Goal: Find contact information: Find contact information

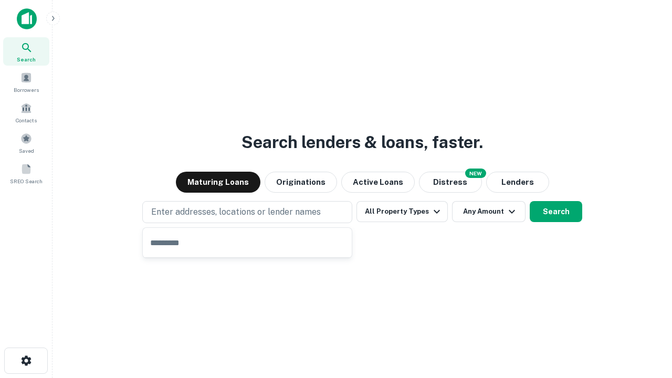
type input "**********"
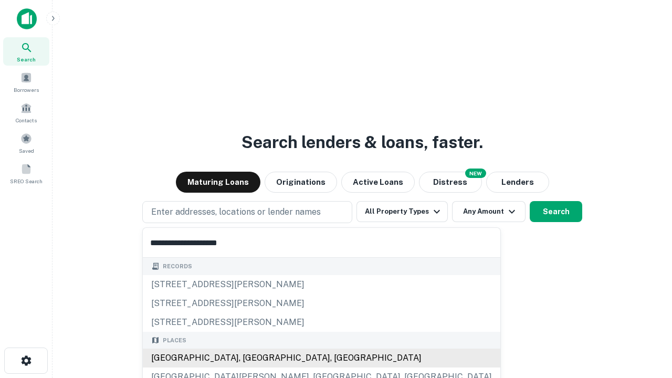
click at [251, 358] on div "[GEOGRAPHIC_DATA], [GEOGRAPHIC_DATA], [GEOGRAPHIC_DATA]" at bounding box center [322, 358] width 358 height 19
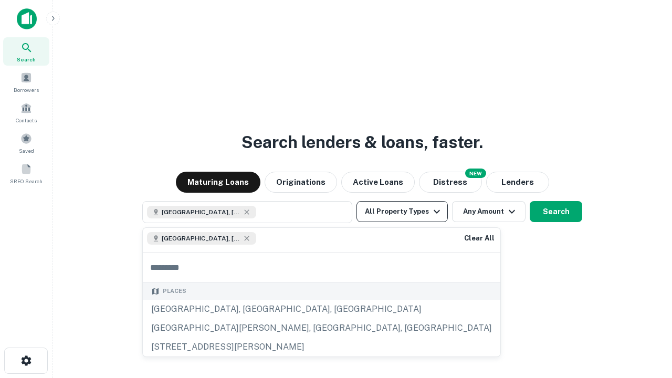
click at [402, 212] on button "All Property Types" at bounding box center [402, 211] width 91 height 21
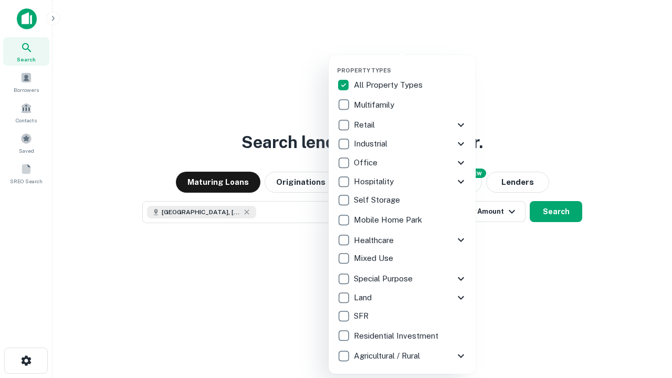
click at [411, 64] on button "button" at bounding box center [410, 64] width 147 height 1
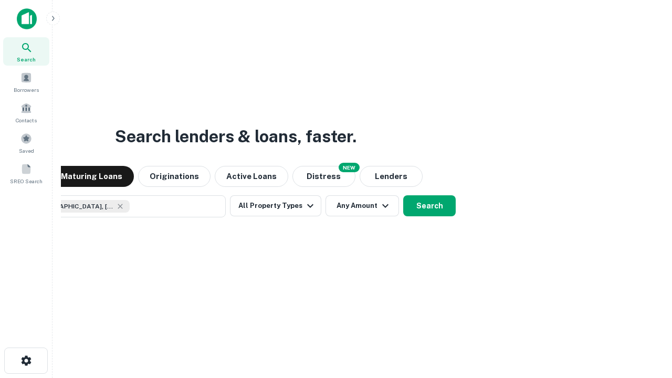
scroll to position [17, 0]
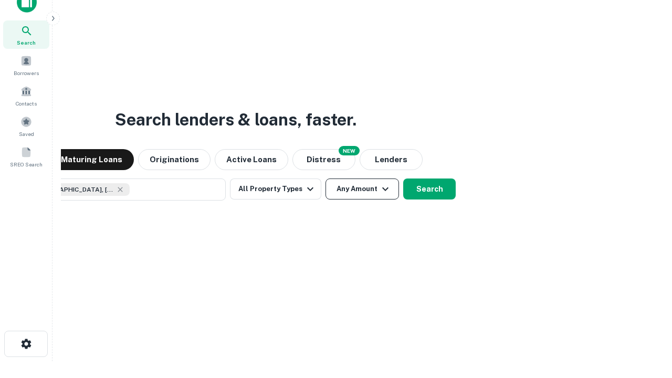
click at [326, 179] on button "Any Amount" at bounding box center [363, 189] width 74 height 21
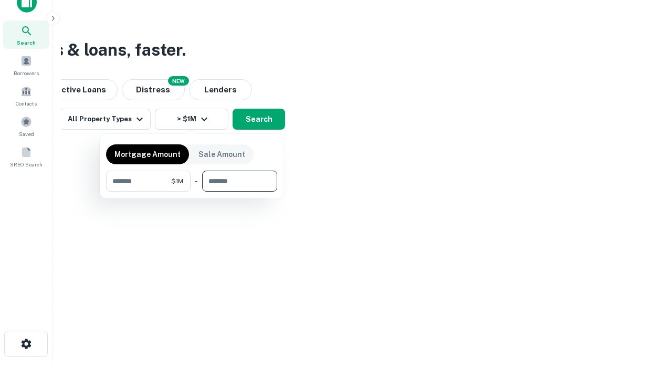
type input "*******"
click at [192, 192] on button "button" at bounding box center [191, 192] width 171 height 1
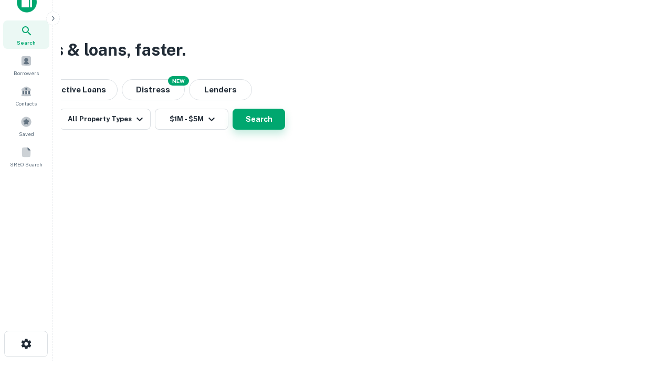
click at [285, 130] on button "Search" at bounding box center [259, 119] width 53 height 21
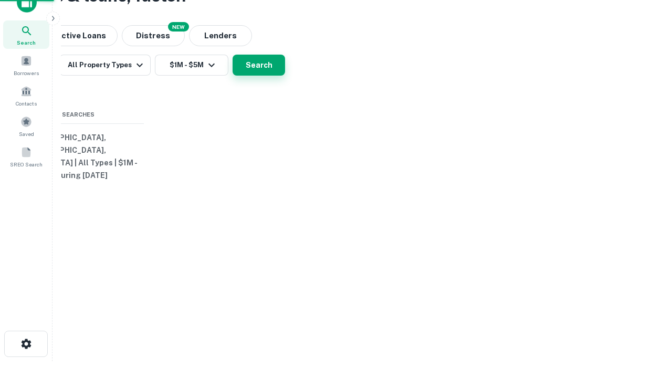
scroll to position [0, 194]
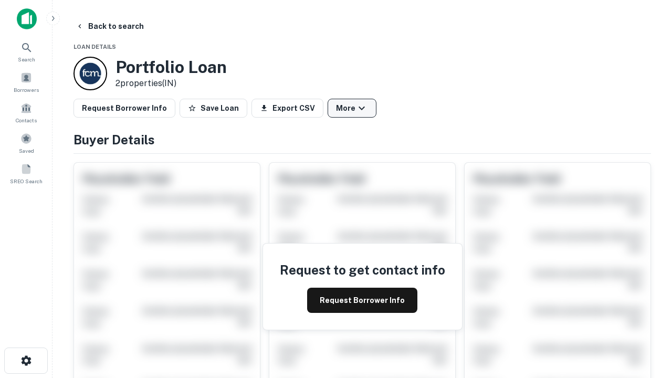
click at [352, 108] on button "More" at bounding box center [352, 108] width 49 height 19
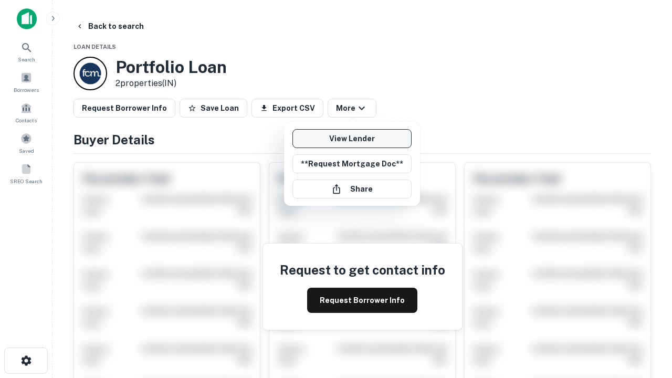
click at [352, 139] on link "View Lender" at bounding box center [352, 138] width 119 height 19
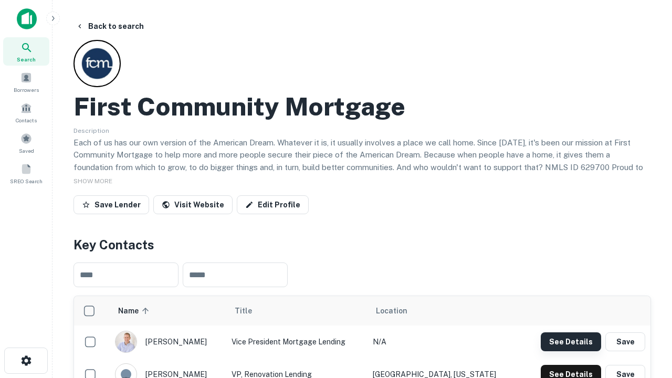
click at [571, 341] on button "See Details" at bounding box center [571, 342] width 60 height 19
click at [26, 361] on icon "button" at bounding box center [26, 361] width 13 height 13
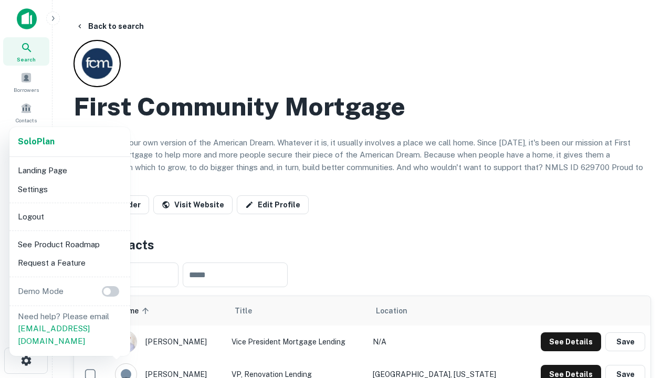
click at [69, 216] on li "Logout" at bounding box center [70, 216] width 112 height 19
